Goal: Task Accomplishment & Management: Manage account settings

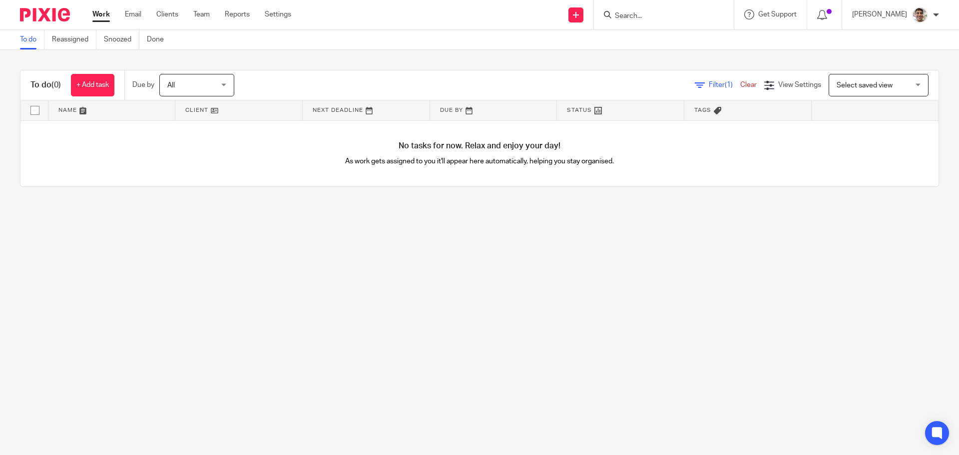
click at [680, 16] on input "Search" at bounding box center [659, 16] width 90 height 9
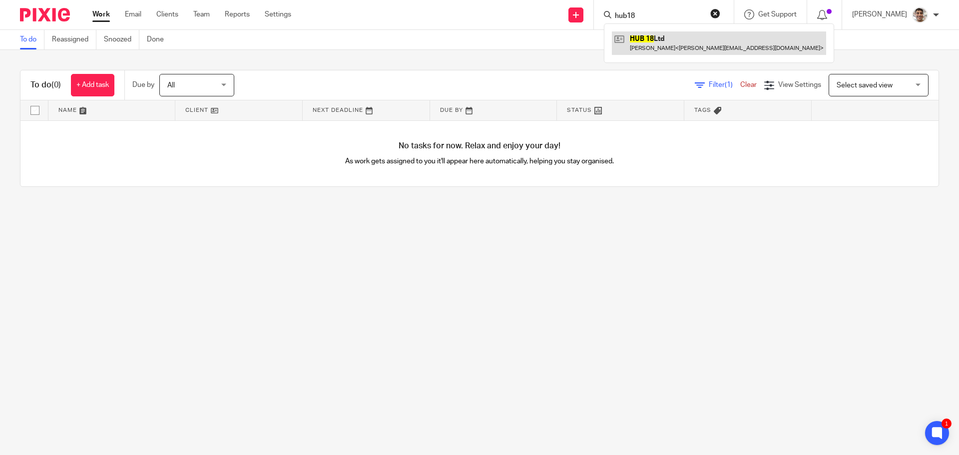
type input "hub18"
click at [660, 40] on link at bounding box center [719, 42] width 214 height 23
click at [649, 34] on link at bounding box center [719, 42] width 214 height 23
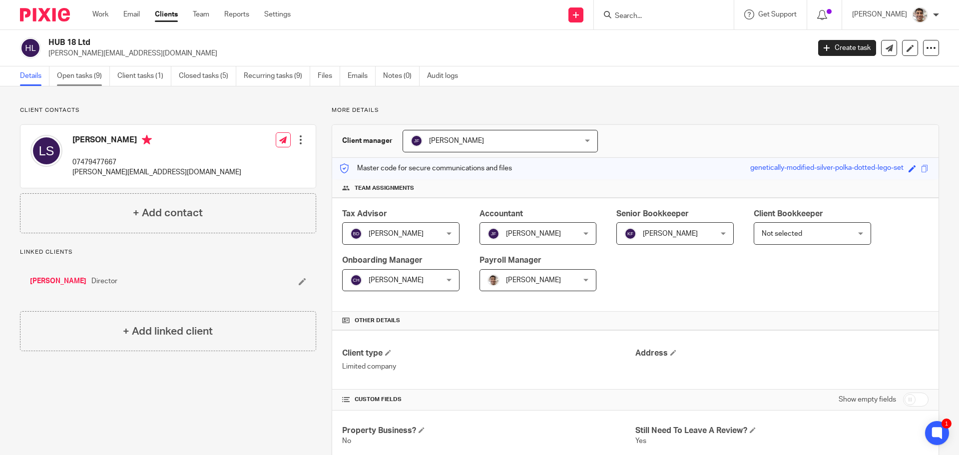
click at [90, 77] on link "Open tasks (9)" at bounding box center [83, 75] width 53 height 19
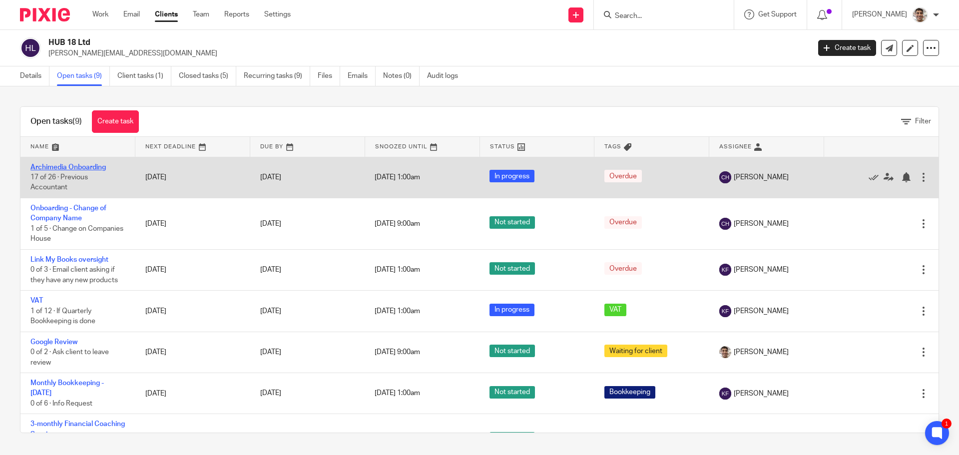
click at [76, 167] on link "Archimedia Onboarding" at bounding box center [67, 167] width 75 height 7
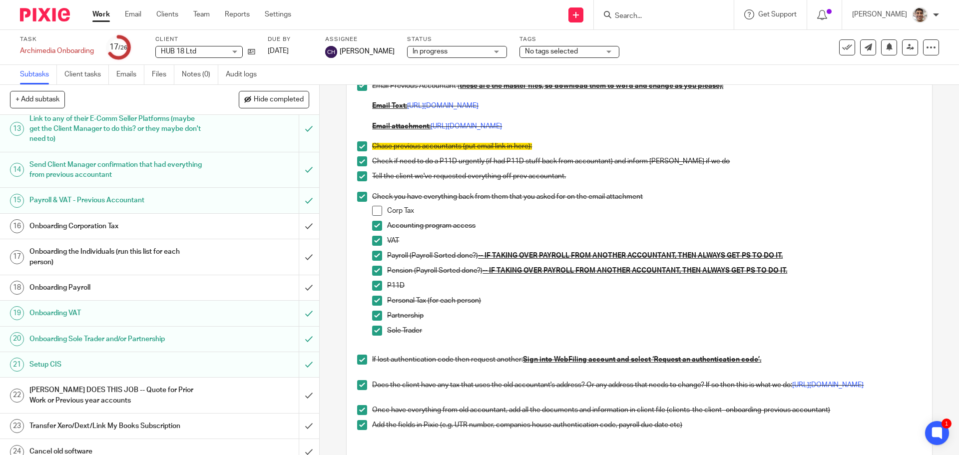
scroll to position [333, 0]
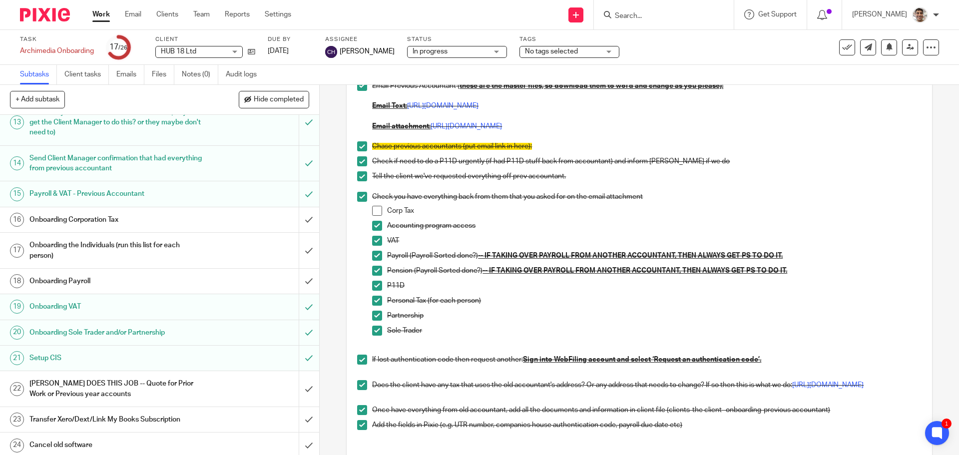
click at [105, 221] on h1 "Onboarding Corporation Tax" at bounding box center [115, 219] width 173 height 15
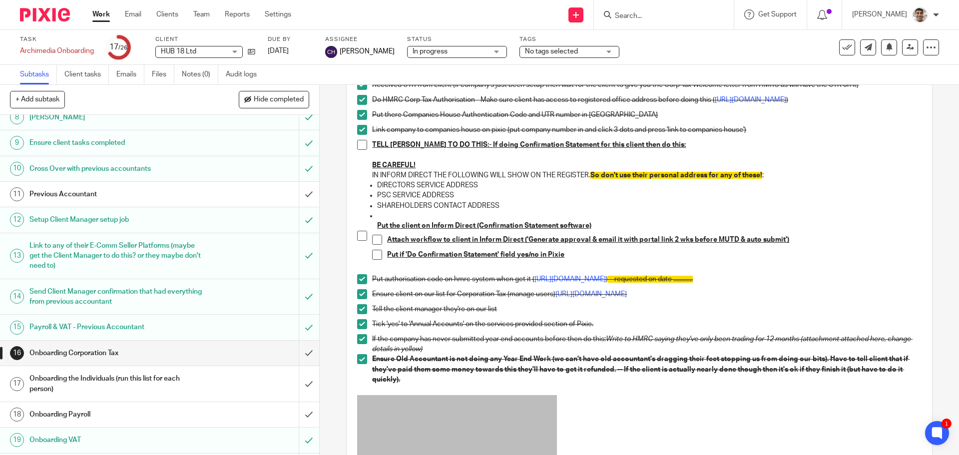
scroll to position [333, 0]
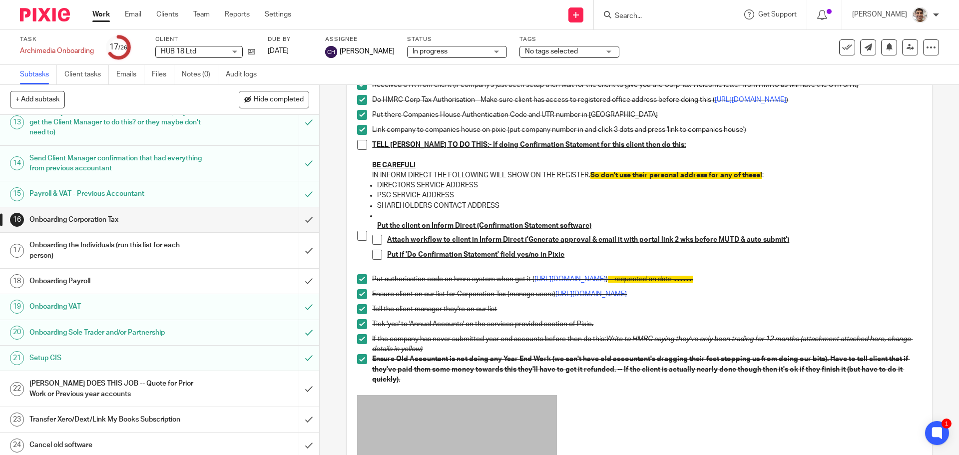
click at [122, 256] on h1 "Onboarding the Individuals (run this list for each person)" at bounding box center [115, 250] width 173 height 25
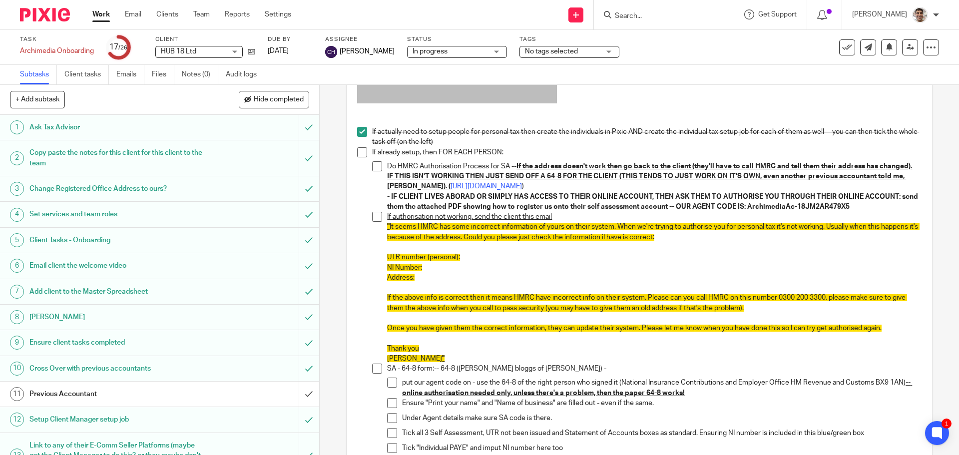
scroll to position [266, 0]
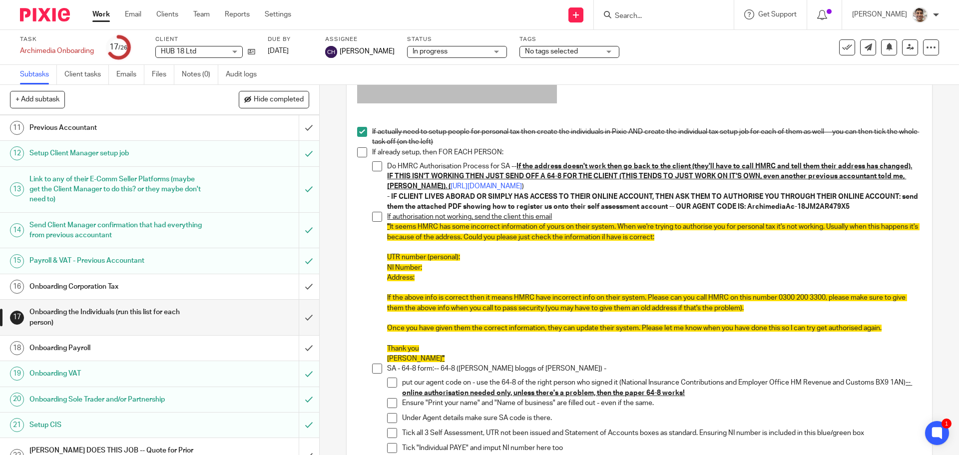
click at [126, 344] on h1 "Onboarding Payroll" at bounding box center [115, 347] width 173 height 15
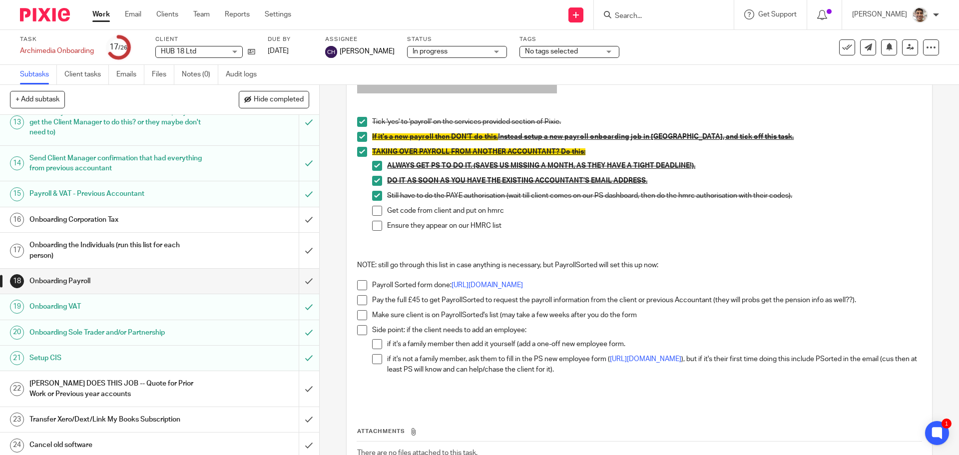
scroll to position [266, 0]
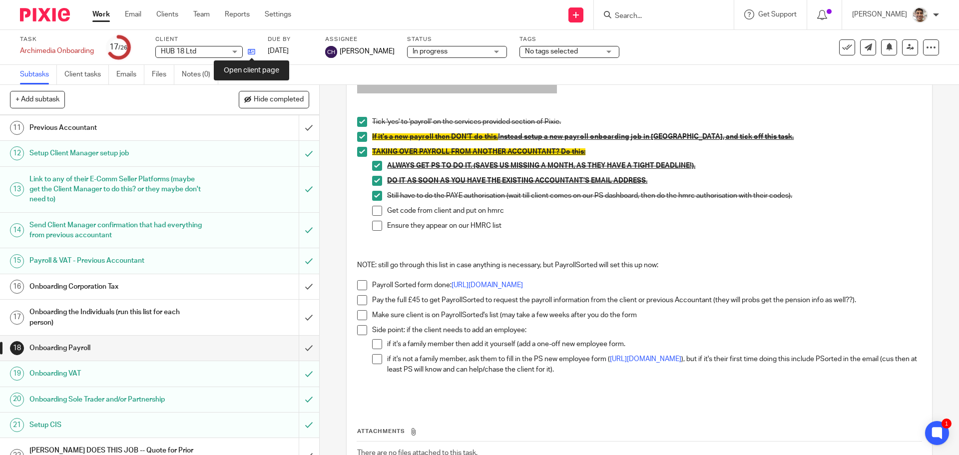
click at [253, 53] on icon at bounding box center [251, 51] width 7 height 7
click at [127, 275] on link "16 Onboarding Corporation Tax" at bounding box center [149, 286] width 299 height 25
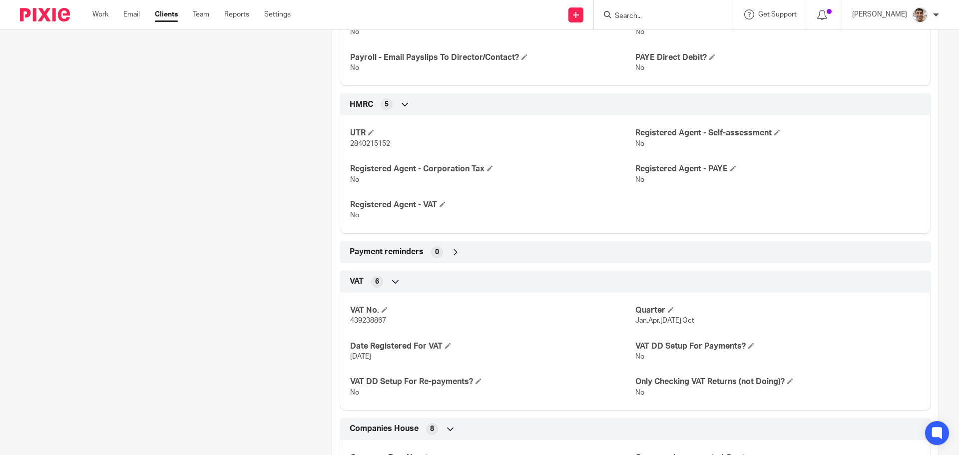
scroll to position [533, 0]
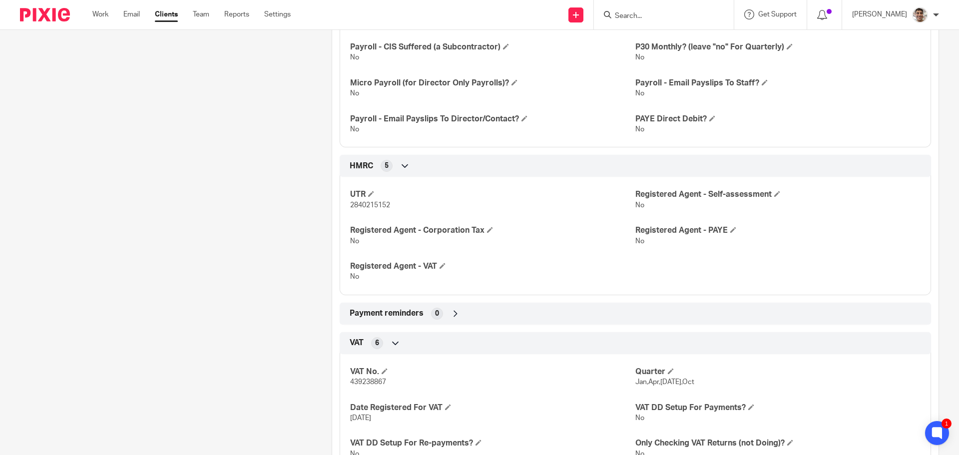
click at [363, 206] on span "2840215152" at bounding box center [370, 205] width 40 height 7
copy span "2840215152"
click at [363, 385] on span "439238867" at bounding box center [368, 381] width 36 height 7
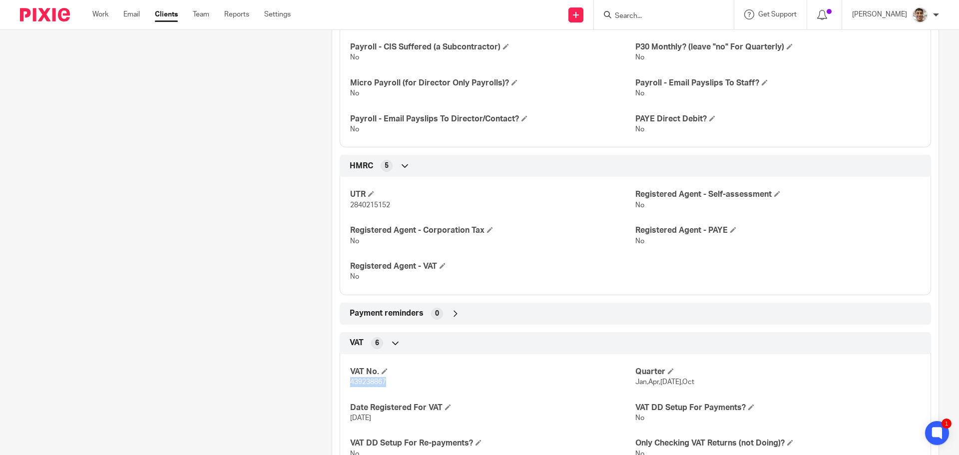
copy span "439238867"
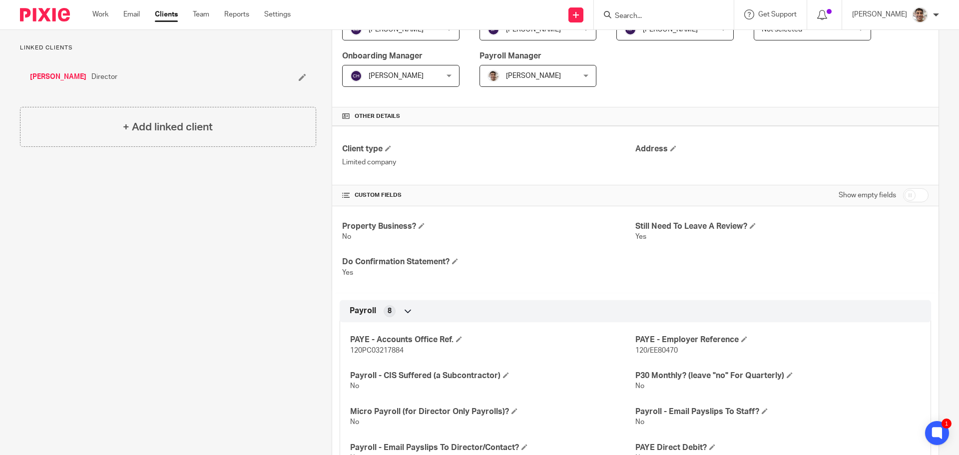
scroll to position [0, 0]
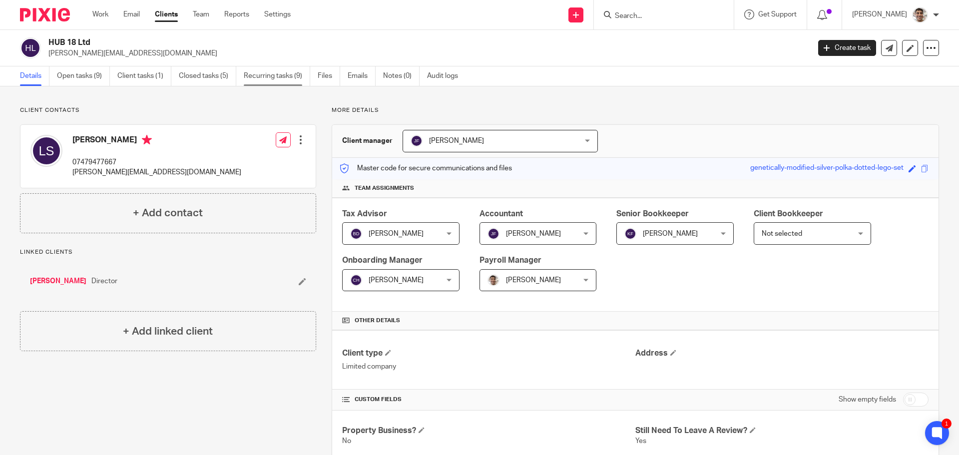
click at [275, 73] on link "Recurring tasks (9)" at bounding box center [277, 75] width 66 height 19
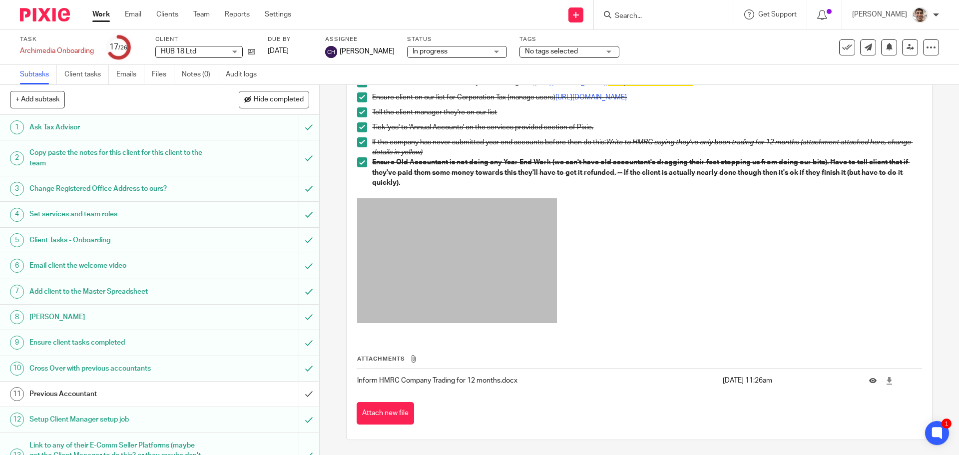
scroll to position [2, 0]
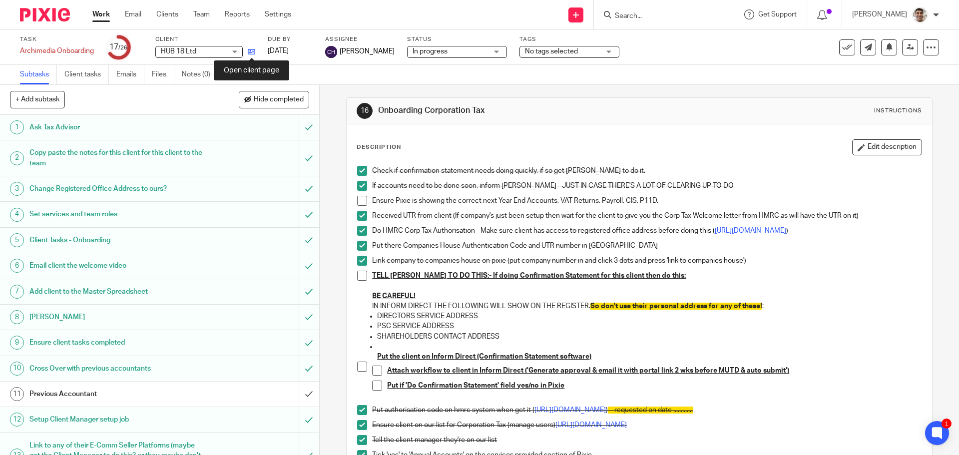
click at [252, 53] on icon at bounding box center [251, 51] width 7 height 7
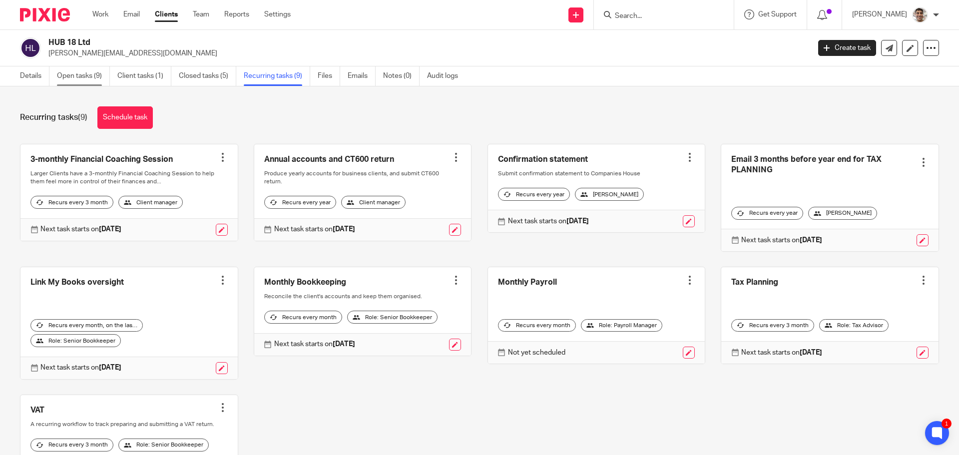
click at [71, 76] on link "Open tasks (9)" at bounding box center [83, 75] width 53 height 19
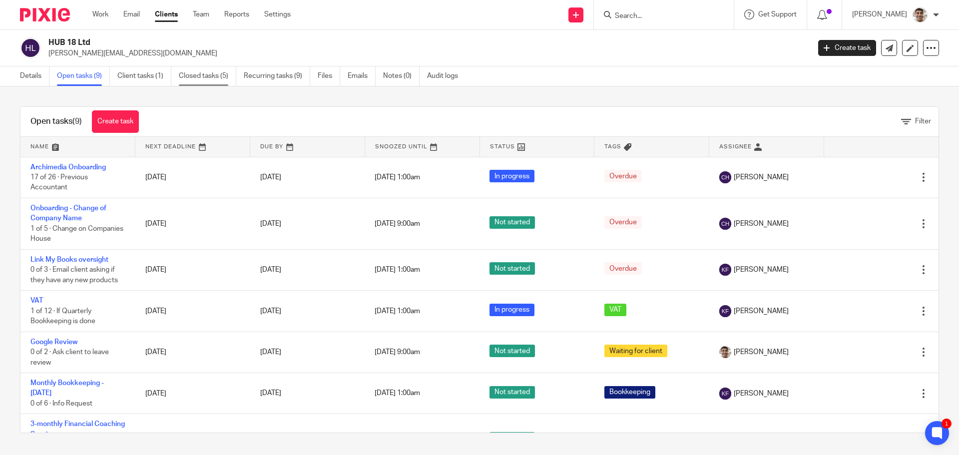
click at [218, 78] on link "Closed tasks (5)" at bounding box center [207, 75] width 57 height 19
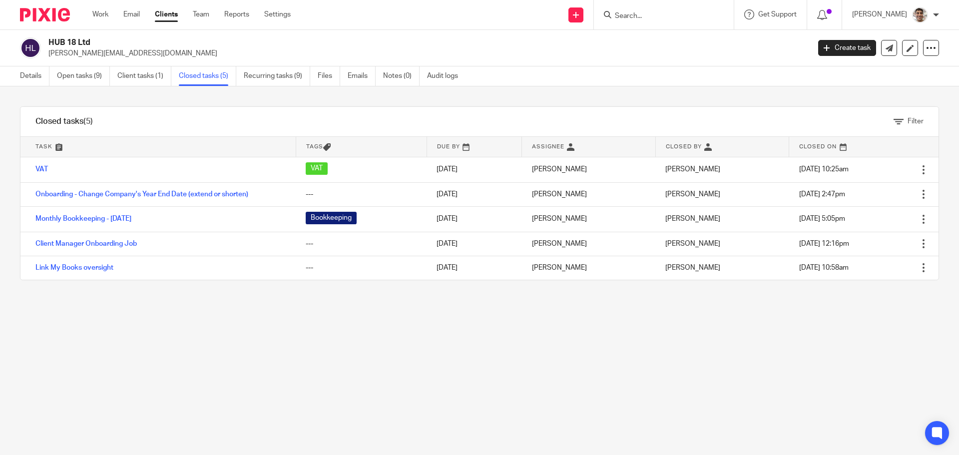
click at [231, 335] on div "Filter tasks Only show tasks matching all of these conditions 1 Task name Is Is…" at bounding box center [479, 270] width 959 height 368
click at [356, 332] on div "Filter tasks Only show tasks matching all of these conditions 1 Task name Is Is…" at bounding box center [479, 270] width 959 height 368
click at [294, 336] on div "Filter tasks Only show tasks matching all of these conditions 1 Task name Is Is…" at bounding box center [479, 270] width 959 height 368
click at [434, 342] on div "Filter tasks Only show tasks matching all of these conditions 1 Task name Is Is…" at bounding box center [479, 270] width 959 height 368
click at [285, 336] on div "Filter tasks Only show tasks matching all of these conditions 1 Task name Is Is…" at bounding box center [479, 270] width 959 height 368
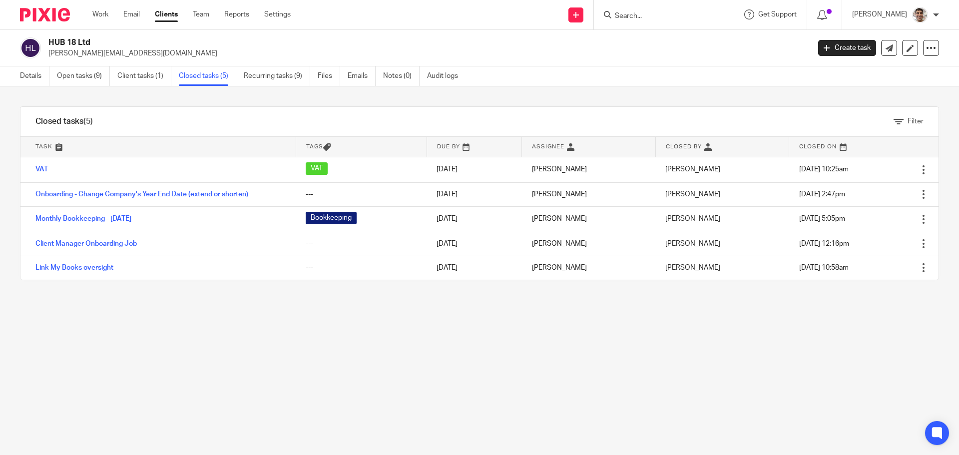
click at [388, 343] on div "Filter tasks Only show tasks matching all of these conditions 1 Task name Is Is…" at bounding box center [479, 270] width 959 height 368
click at [288, 349] on div "Filter tasks Only show tasks matching all of these conditions 1 Task name Is Is…" at bounding box center [479, 270] width 959 height 368
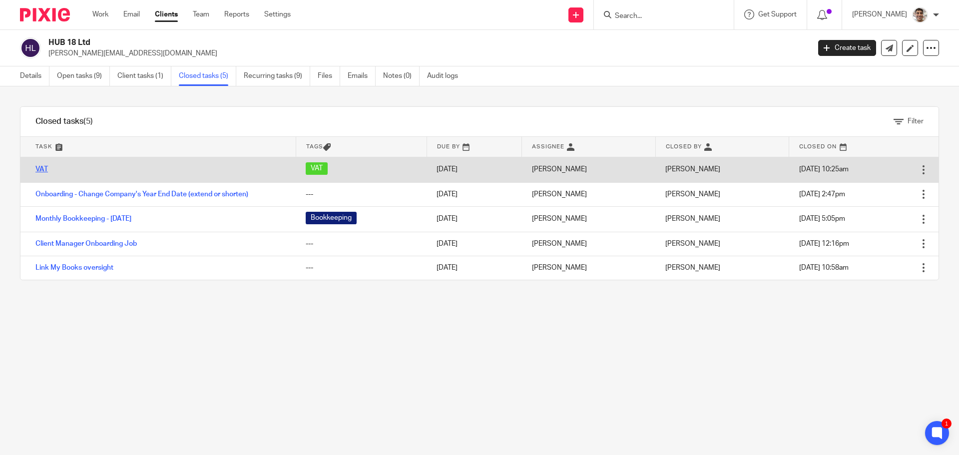
click at [38, 167] on link "VAT" at bounding box center [41, 169] width 12 height 7
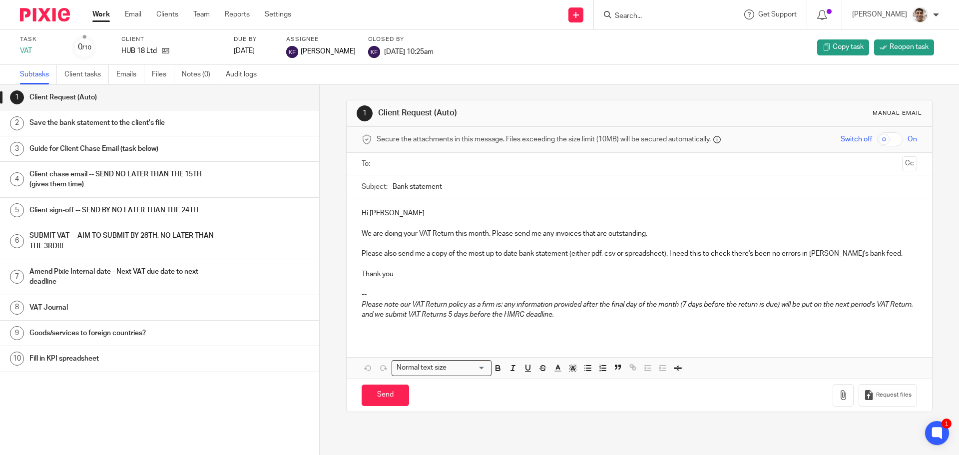
click at [99, 10] on link "Work" at bounding box center [100, 14] width 17 height 10
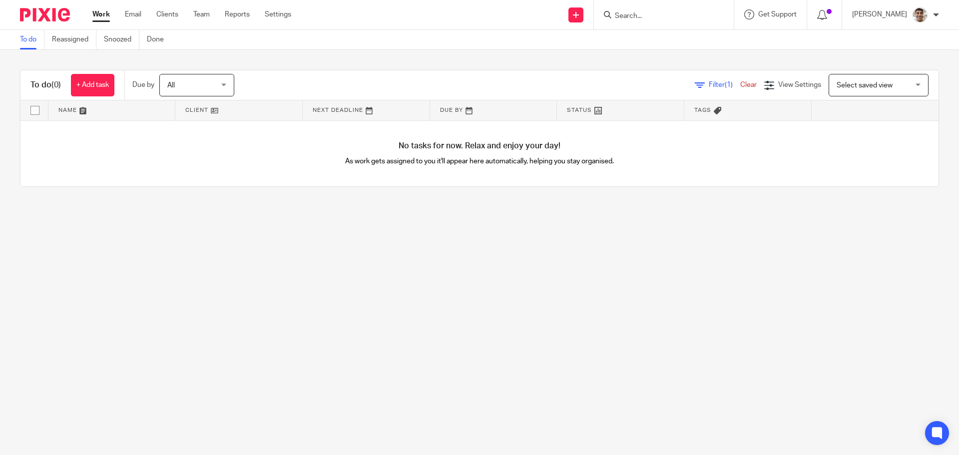
click at [208, 234] on main "To do Reassigned Snoozed Done To do (0) + Add task Due by All All [DATE] [DATE]…" at bounding box center [479, 227] width 959 height 455
click at [380, 233] on main "To do Reassigned Snoozed Done To do (0) + Add task Due by All All [DATE] [DATE]…" at bounding box center [479, 227] width 959 height 455
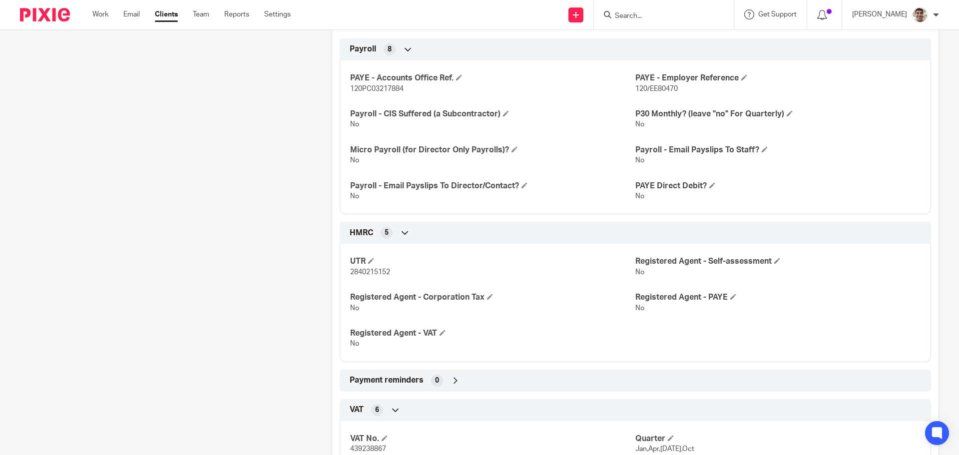
scroll to position [799, 0]
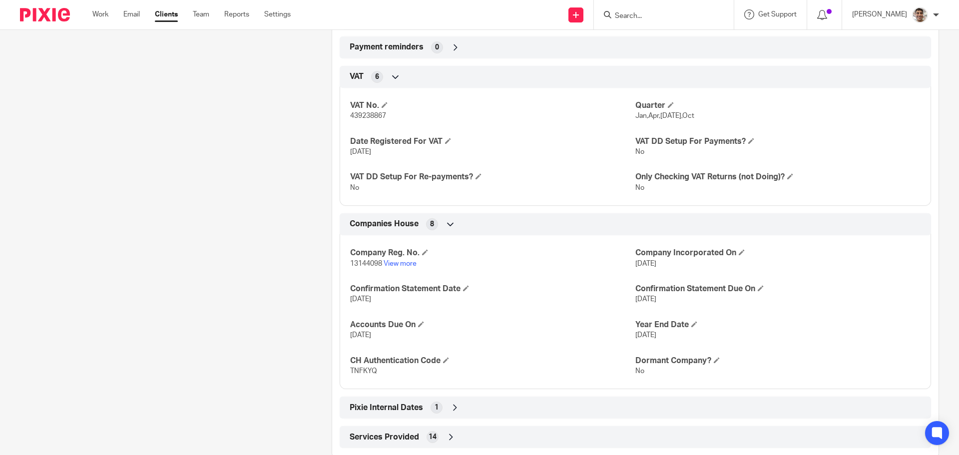
click at [363, 117] on span "439238867" at bounding box center [368, 115] width 36 height 7
copy span "439238867"
